Goal: Understand process/instructions: Learn about a topic

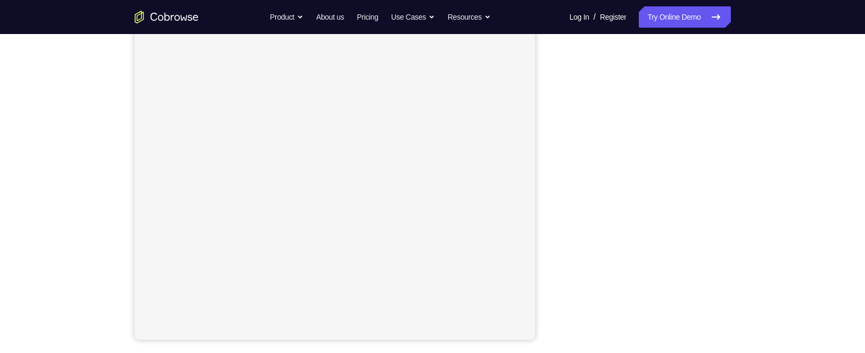
scroll to position [153, 0]
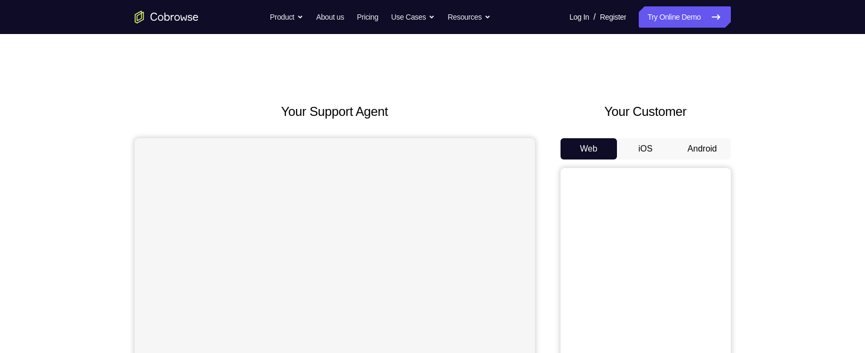
click at [674, 138] on button "Android" at bounding box center [702, 148] width 57 height 21
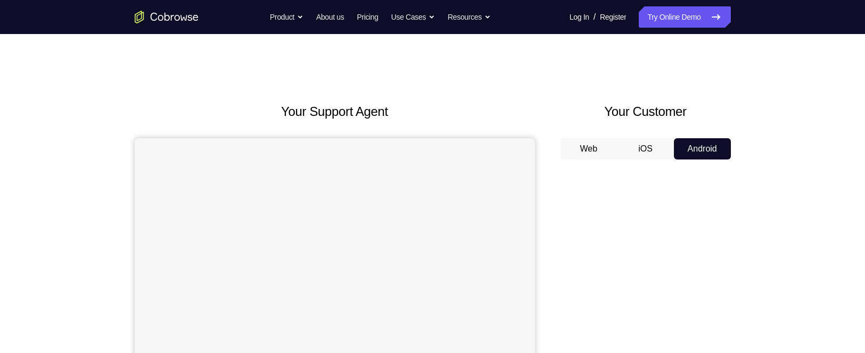
click at [702, 150] on button "Android" at bounding box center [702, 148] width 57 height 21
